Goal: Complete application form

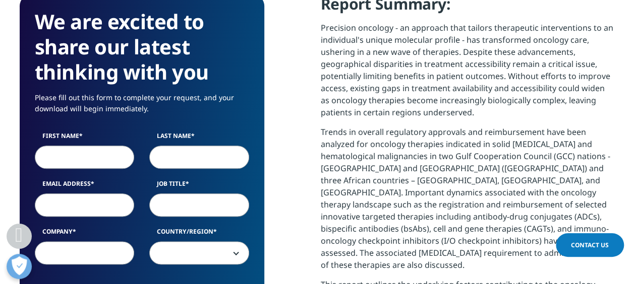
scroll to position [544, 0]
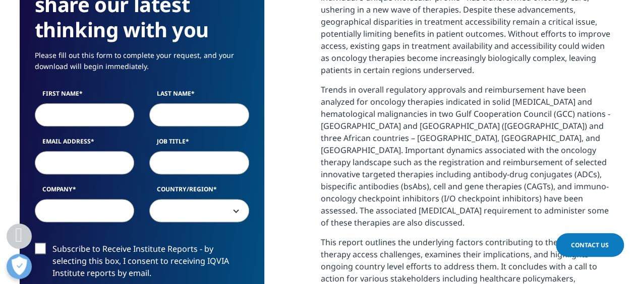
click at [65, 106] on input "First Name" at bounding box center [85, 114] width 100 height 23
type input "[PERSON_NAME]"
type input "alnahas"
type input "[PERSON_NAME][EMAIL_ADDRESS][PERSON_NAME][DOMAIN_NAME]"
type input "[PERSON_NAME]"
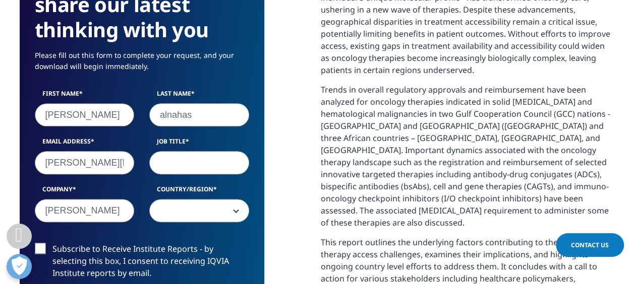
select select "[GEOGRAPHIC_DATA]"
click at [177, 168] on input "Job Title" at bounding box center [199, 162] width 100 height 23
type input "MKT"
click at [233, 209] on span "[GEOGRAPHIC_DATA]" at bounding box center [199, 210] width 100 height 23
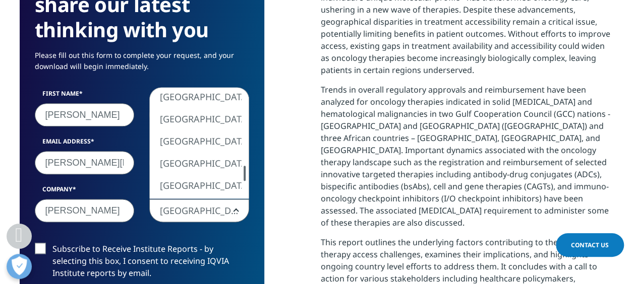
click at [246, 177] on div at bounding box center [245, 173] width 8 height 15
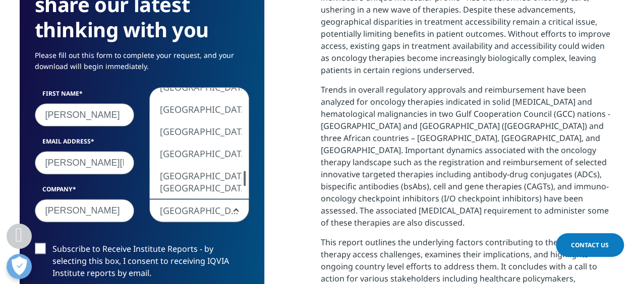
click at [246, 181] on div at bounding box center [245, 178] width 8 height 15
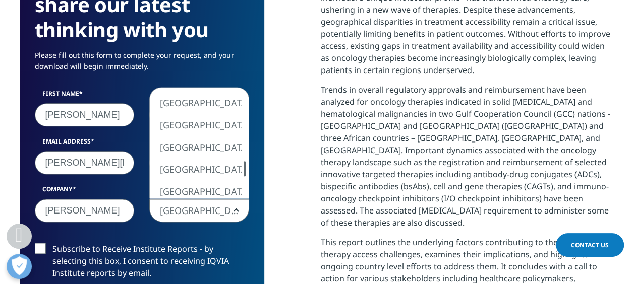
click at [242, 170] on div at bounding box center [245, 168] width 8 height 15
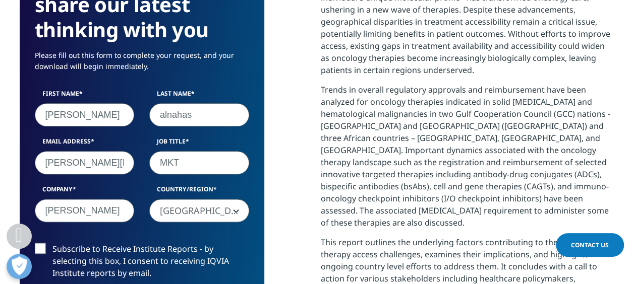
click at [199, 213] on span "[GEOGRAPHIC_DATA]" at bounding box center [199, 211] width 99 height 23
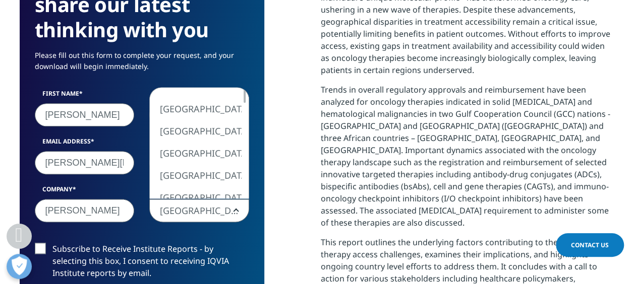
click at [183, 209] on span "[GEOGRAPHIC_DATA]" at bounding box center [199, 211] width 99 height 23
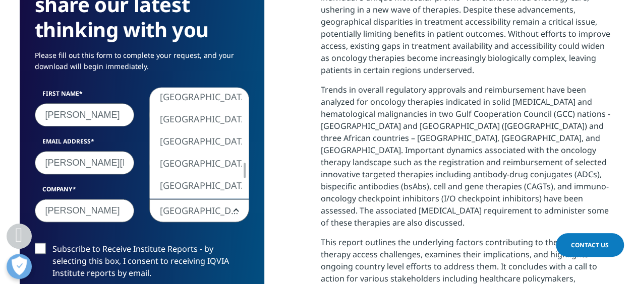
select select "[GEOGRAPHIC_DATA]"
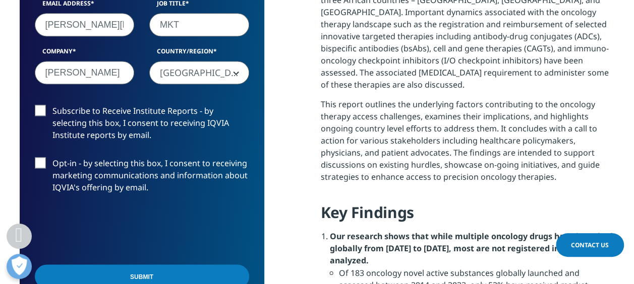
scroll to position [748, 0]
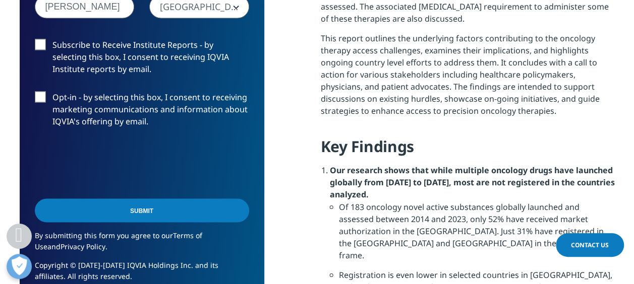
click at [40, 48] on label "Subscribe to Receive Institute Reports - by selecting this box, I consent to re…" at bounding box center [142, 60] width 214 height 42
click at [52, 39] on input "Subscribe to Receive Institute Reports - by selecting this box, I consent to re…" at bounding box center [52, 39] width 0 height 0
click at [44, 103] on label "Opt-in - by selecting this box, I consent to receiving marketing communications…" at bounding box center [142, 112] width 214 height 42
click at [52, 91] on input "Opt-in - by selecting this box, I consent to receiving marketing communications…" at bounding box center [52, 91] width 0 height 0
click at [136, 205] on input "Submit" at bounding box center [142, 211] width 214 height 24
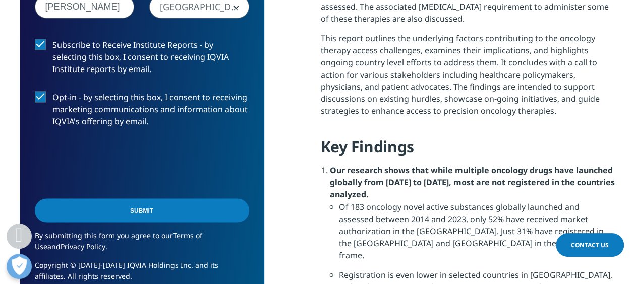
scroll to position [568, 244]
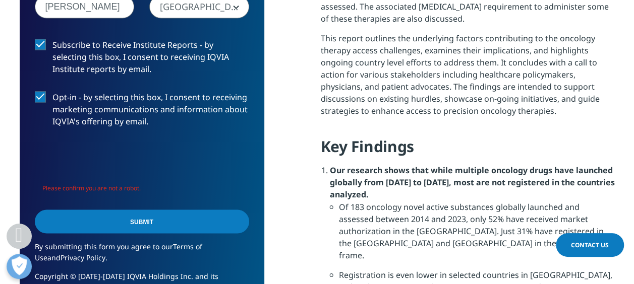
click at [139, 226] on input "Submit" at bounding box center [142, 222] width 214 height 24
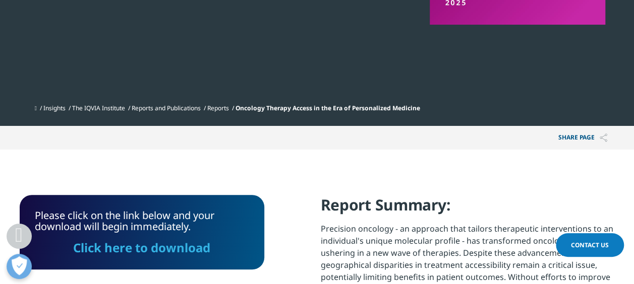
scroll to position [381, 0]
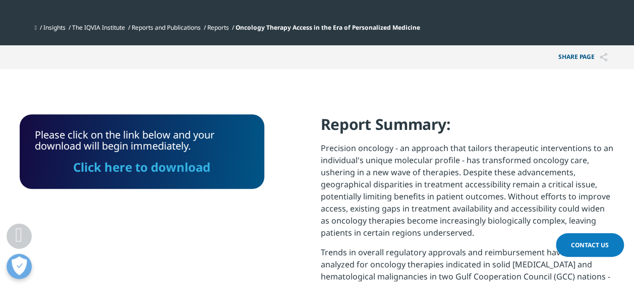
click at [162, 170] on link "Click here to download" at bounding box center [141, 167] width 137 height 17
